Goal: Task Accomplishment & Management: Complete application form

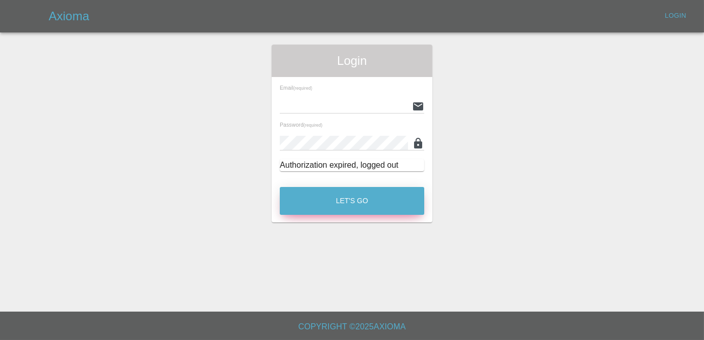
type input "[PERSON_NAME][EMAIL_ADDRESS][DOMAIN_NAME]"
click at [352, 196] on button "Let's Go" at bounding box center [352, 201] width 144 height 28
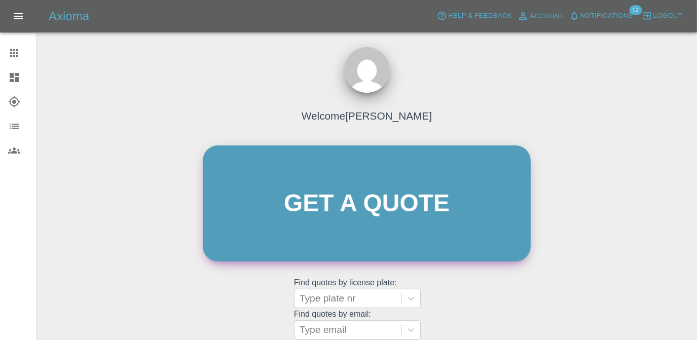
click at [327, 213] on link "Get a quote" at bounding box center [367, 203] width 328 height 116
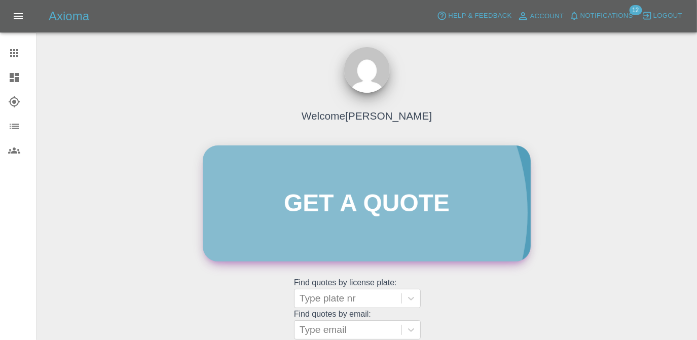
click at [327, 213] on link "Get a quote" at bounding box center [367, 203] width 328 height 116
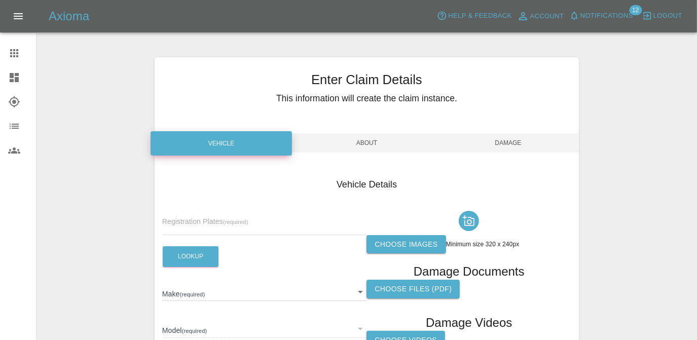
click at [239, 224] on input "text" at bounding box center [264, 227] width 205 height 15
type input "NJ25 XVC"
drag, startPoint x: 433, startPoint y: 233, endPoint x: 408, endPoint y: 241, distance: 26.8
click at [196, 246] on button "Lookup" at bounding box center [191, 256] width 56 height 21
click at [396, 243] on label "Choose images" at bounding box center [405, 244] width 79 height 19
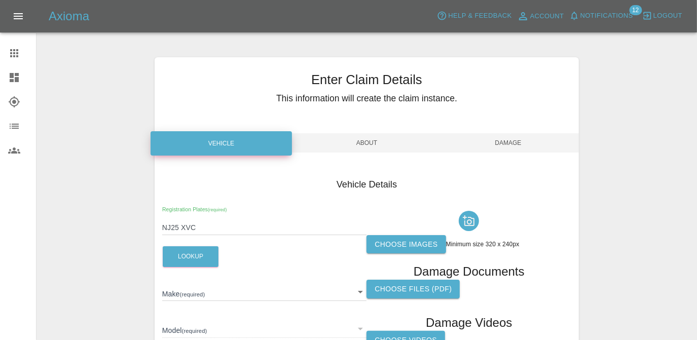
click at [0, 0] on input "Choose images" at bounding box center [0, 0] width 0 height 0
type input "MG"
type input "ZS HYBRID SE"
type input "[US_VEHICLE_IDENTIFICATION_NUMBER]"
type input "2025"
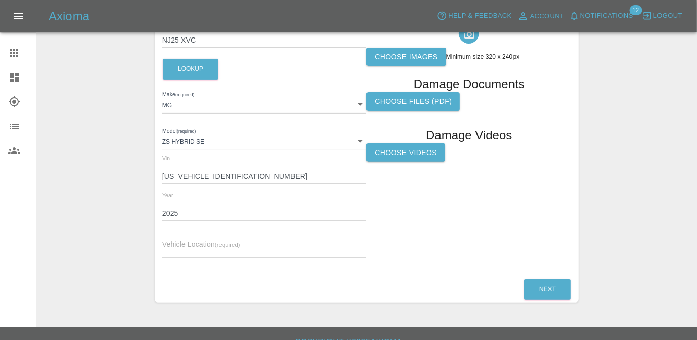
scroll to position [203, 0]
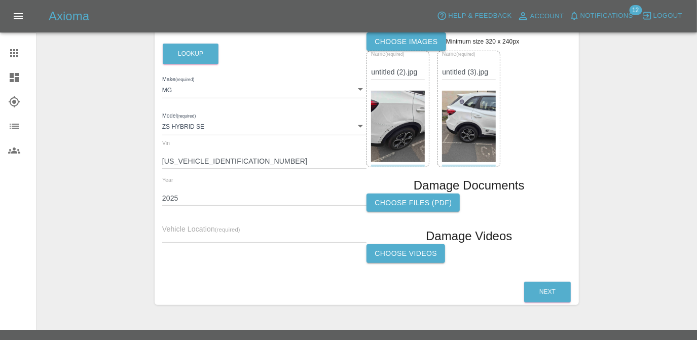
click at [268, 241] on input "text" at bounding box center [264, 235] width 205 height 15
paste input "[STREET_ADDRESS]"
type input "[STREET_ADDRESS]"
click at [547, 286] on button "Next" at bounding box center [547, 292] width 47 height 21
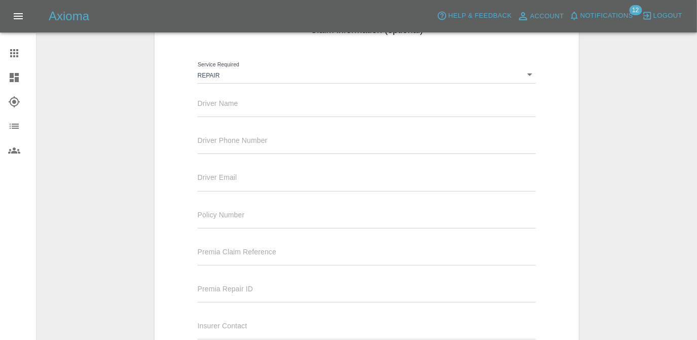
scroll to position [110, 0]
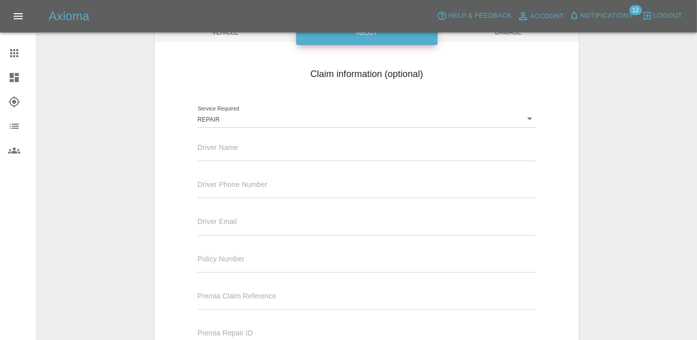
click at [276, 150] on input "text" at bounding box center [367, 153] width 338 height 15
type input "[PERSON_NAME]"
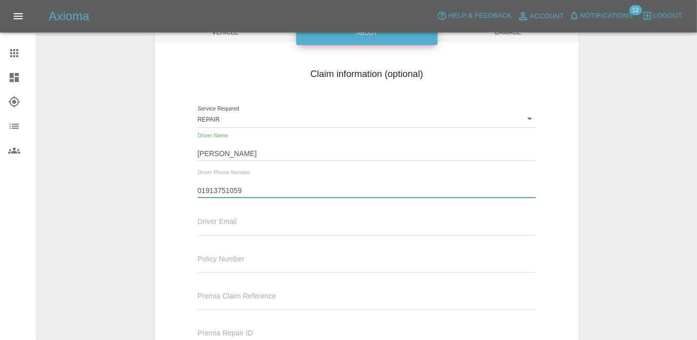
type input "01913751059"
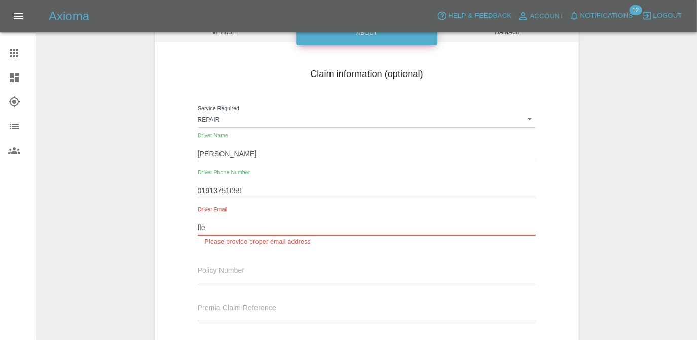
type input "[EMAIL_ADDRESS][DOMAIN_NAME]"
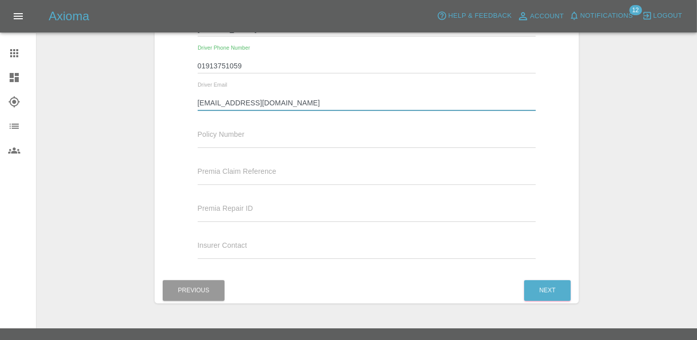
scroll to position [251, 0]
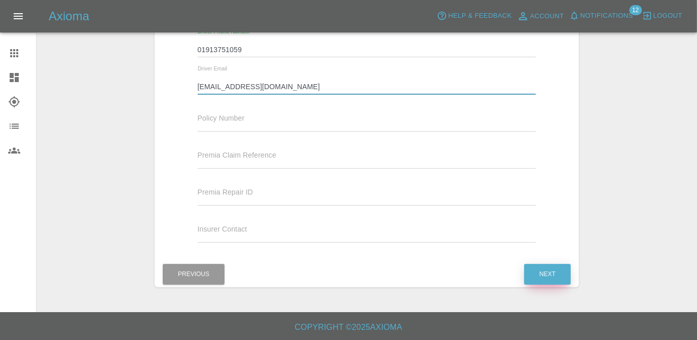
click at [543, 281] on button "Next" at bounding box center [547, 274] width 47 height 21
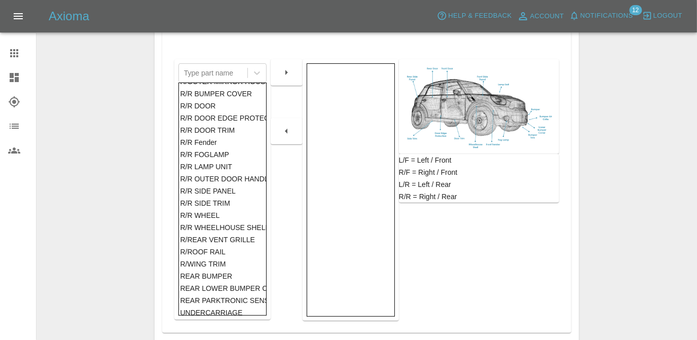
scroll to position [592, 0]
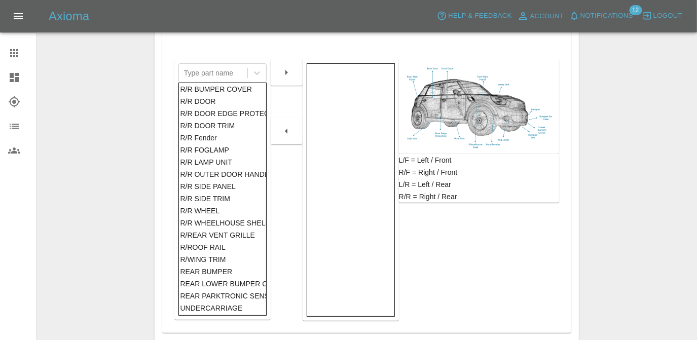
click at [224, 266] on div "REAR BUMPER" at bounding box center [222, 272] width 85 height 12
click at [283, 78] on button "button" at bounding box center [286, 72] width 32 height 18
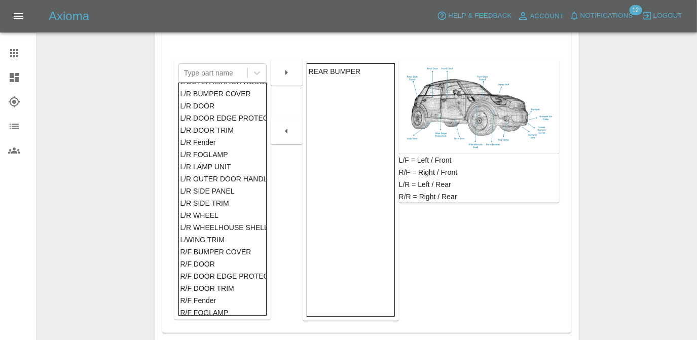
scroll to position [229, 0]
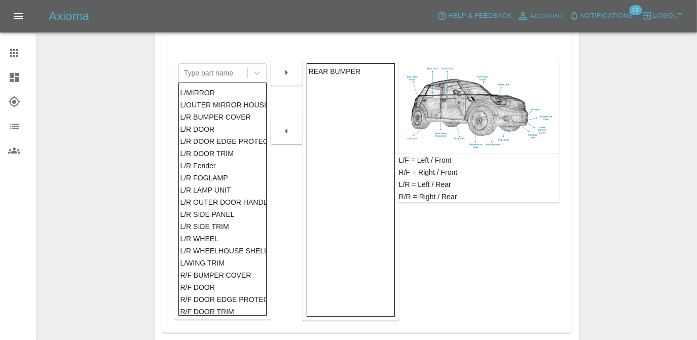
click at [251, 215] on div "L/R SIDE PANEL" at bounding box center [222, 214] width 85 height 12
click at [286, 84] on div at bounding box center [287, 72] width 32 height 26
click at [290, 74] on icon "button" at bounding box center [286, 72] width 12 height 12
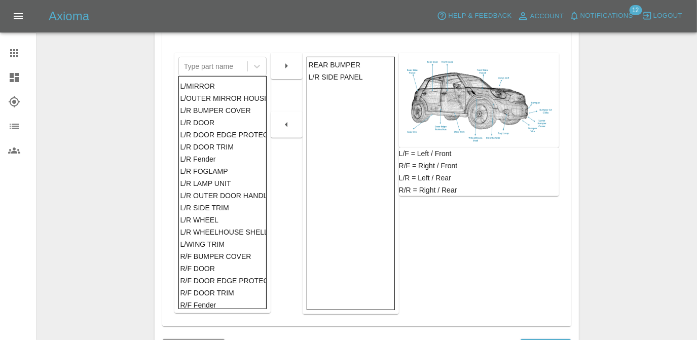
scroll to position [287, 0]
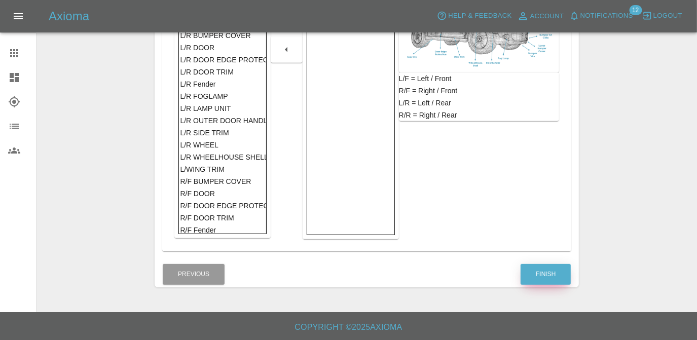
click at [545, 274] on button "Finish" at bounding box center [545, 274] width 50 height 21
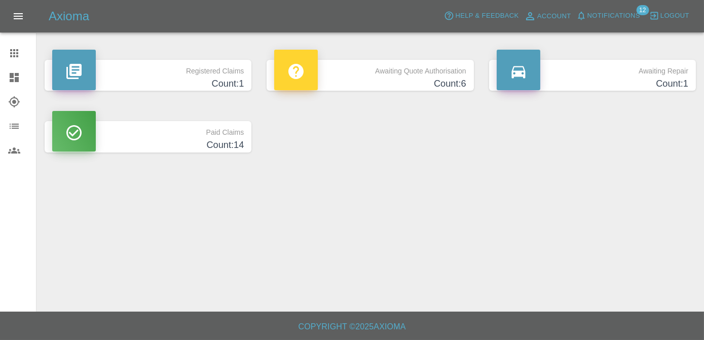
click at [224, 82] on h4 "Count: 1" at bounding box center [148, 84] width 192 height 14
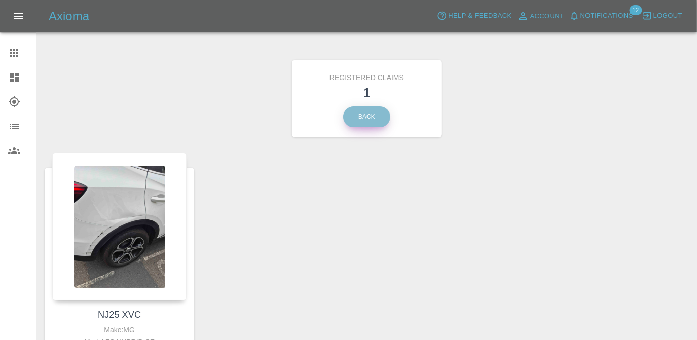
click at [360, 112] on link "Back" at bounding box center [366, 116] width 47 height 21
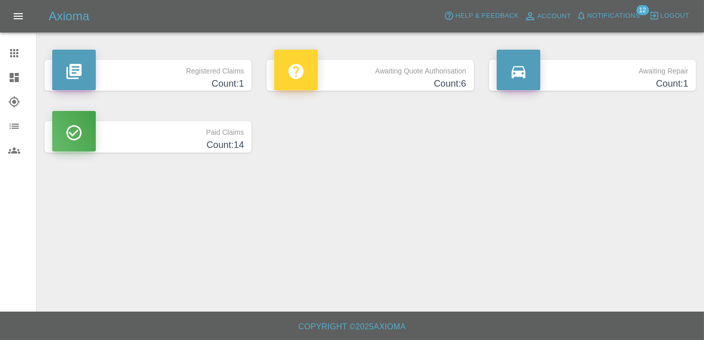
click at [380, 88] on h4 "Count: 6" at bounding box center [370, 84] width 192 height 14
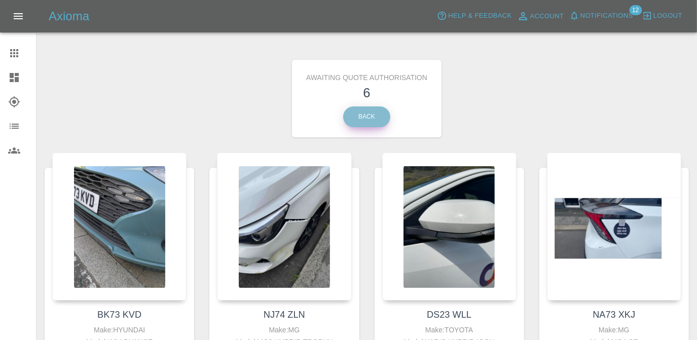
click at [378, 110] on link "Back" at bounding box center [366, 116] width 47 height 21
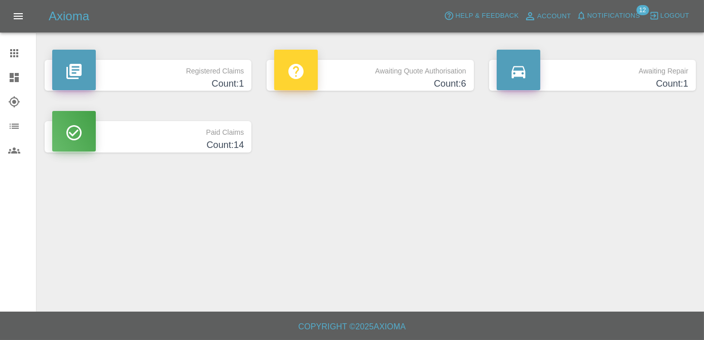
click at [566, 79] on h4 "Count: 1" at bounding box center [593, 84] width 192 height 14
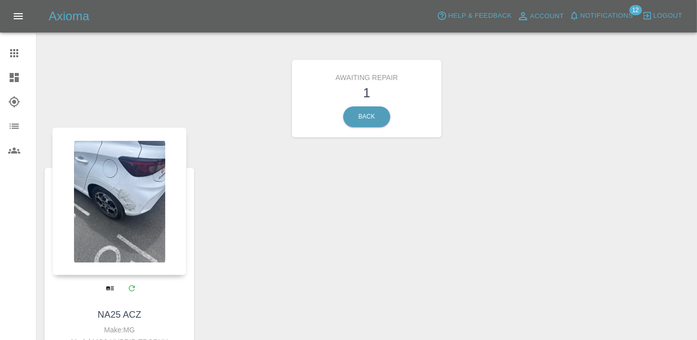
click at [103, 197] on div at bounding box center [119, 201] width 134 height 148
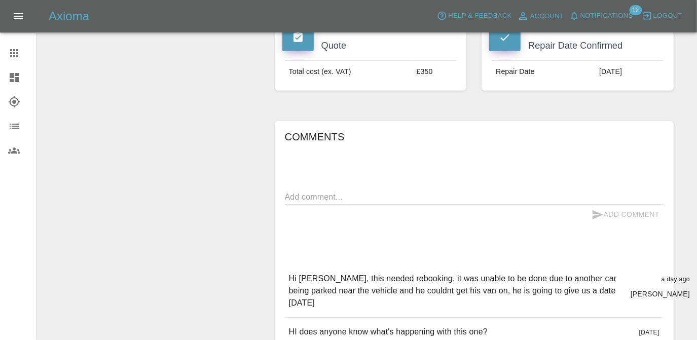
scroll to position [461, 0]
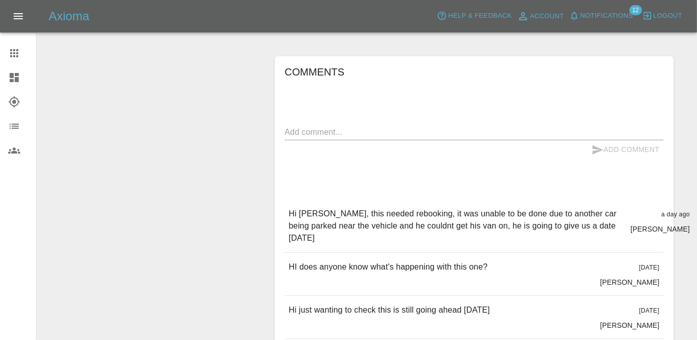
click at [355, 126] on textarea at bounding box center [474, 132] width 379 height 12
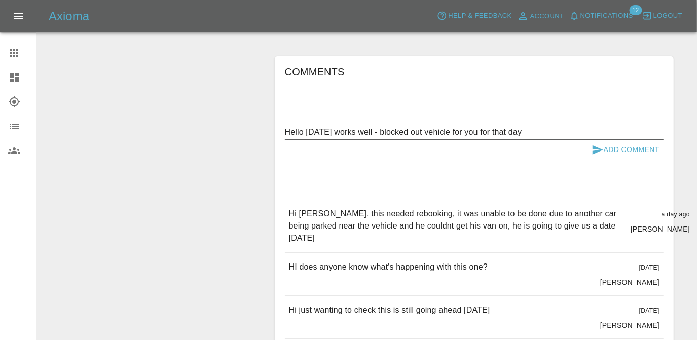
type textarea "Hello 4th September works well - blocked out vehicle for you for that day"
click at [620, 140] on button "Add Comment" at bounding box center [625, 149] width 76 height 19
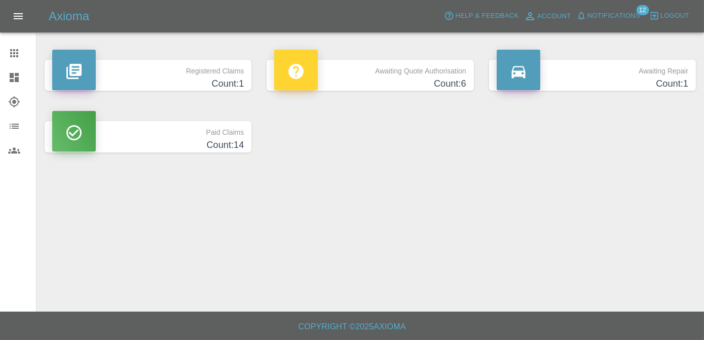
click at [434, 67] on p "Awaiting Quote Authorisation" at bounding box center [370, 68] width 192 height 17
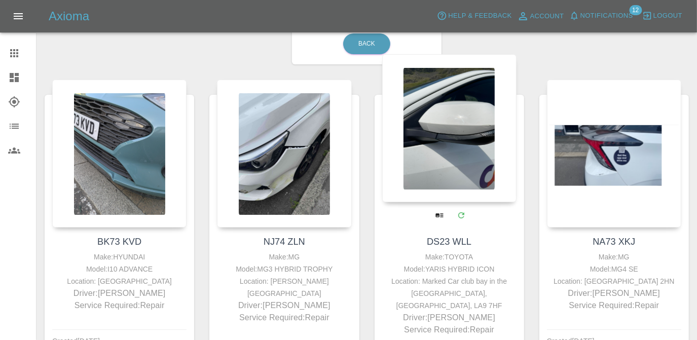
scroll to position [92, 0]
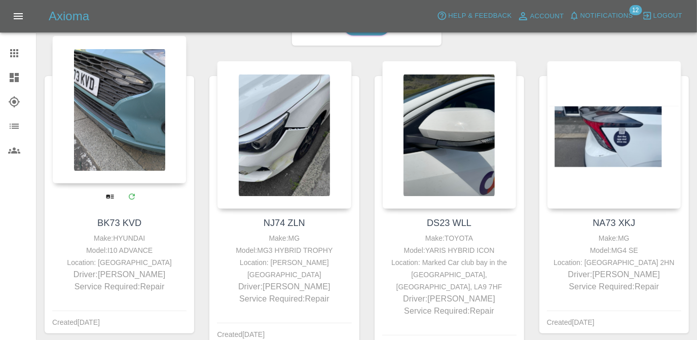
click at [127, 165] on div at bounding box center [119, 109] width 134 height 148
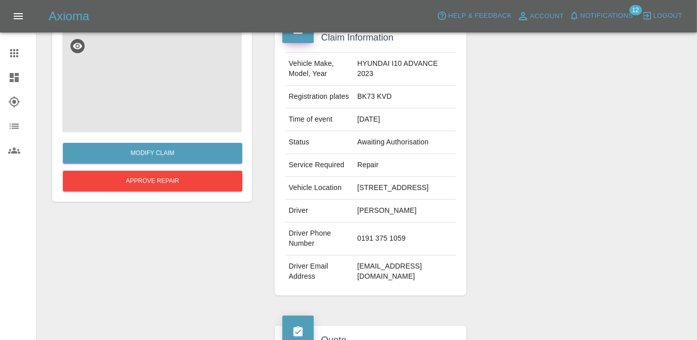
scroll to position [92, 0]
